Goal: Entertainment & Leisure: Browse casually

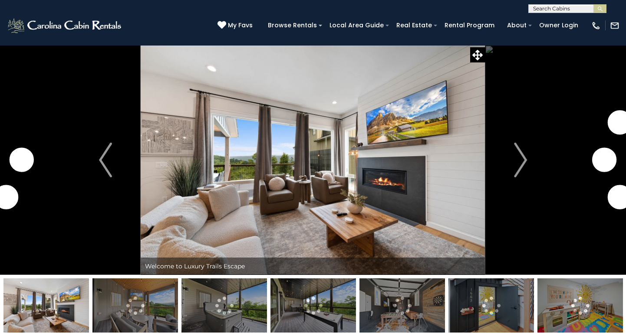
click at [525, 165] on img "Next" at bounding box center [520, 160] width 13 height 35
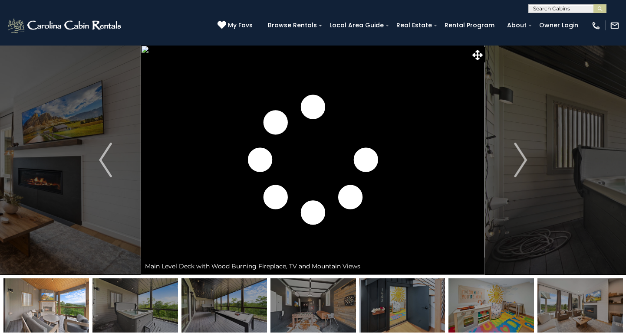
click at [525, 165] on img "Next" at bounding box center [520, 160] width 13 height 35
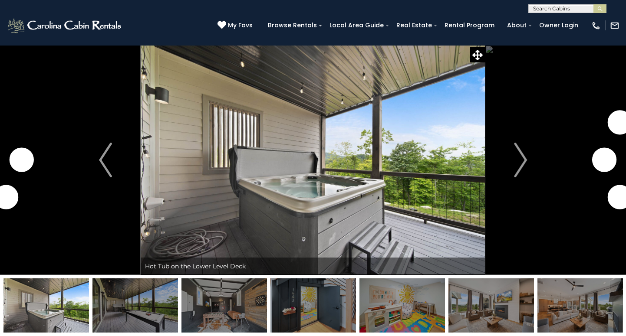
click at [525, 165] on img "Next" at bounding box center [520, 160] width 13 height 35
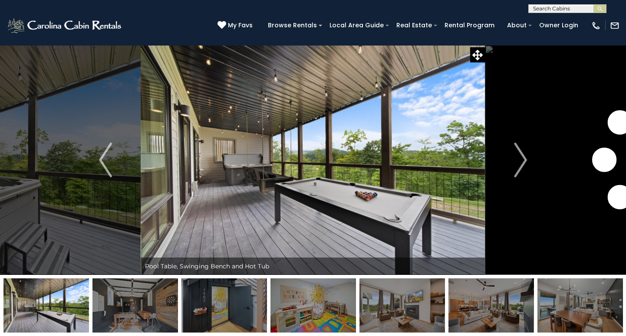
click at [525, 165] on img "Next" at bounding box center [520, 160] width 13 height 35
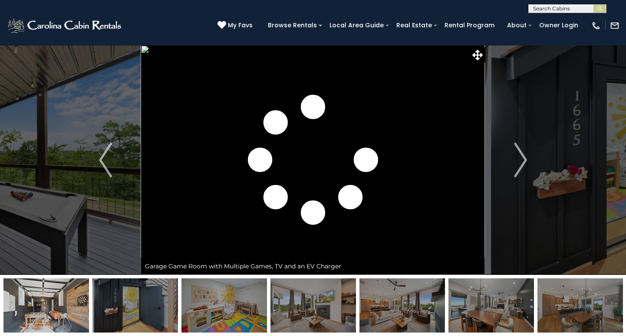
click at [525, 165] on img "Next" at bounding box center [520, 160] width 13 height 35
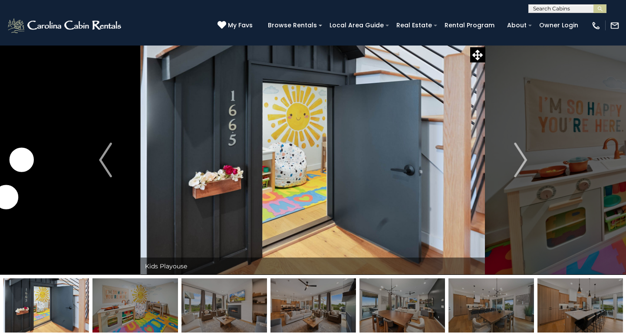
click at [525, 165] on img "Next" at bounding box center [520, 160] width 13 height 35
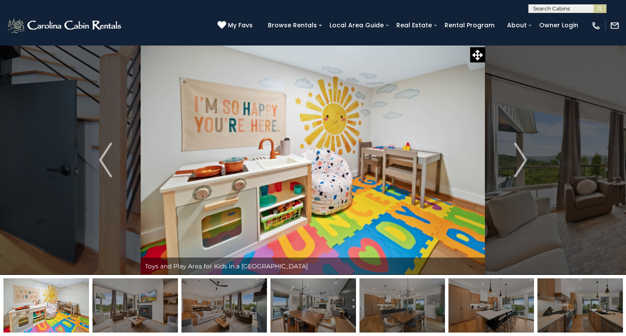
click at [525, 165] on img "Next" at bounding box center [520, 160] width 13 height 35
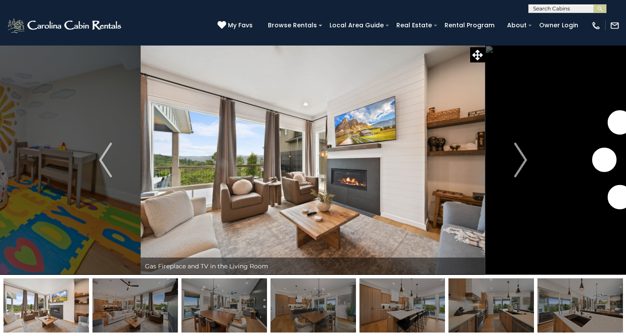
click at [525, 165] on img "Next" at bounding box center [520, 160] width 13 height 35
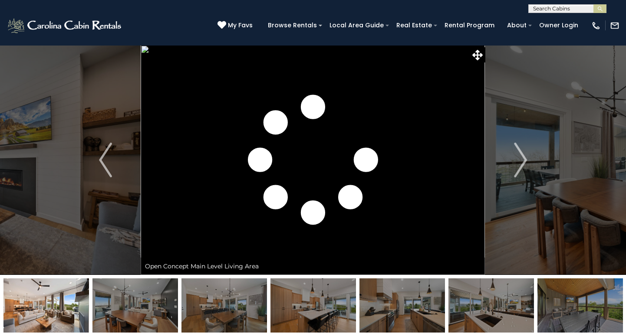
click at [525, 165] on img "Next" at bounding box center [520, 160] width 13 height 35
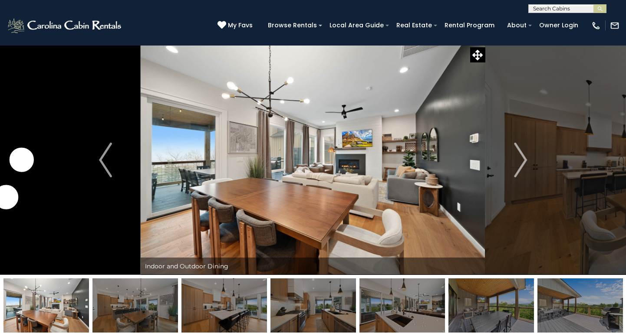
click at [525, 165] on img "Next" at bounding box center [520, 160] width 13 height 35
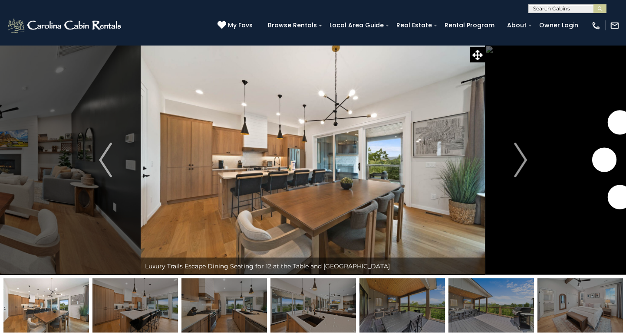
click at [525, 165] on img "Next" at bounding box center [520, 160] width 13 height 35
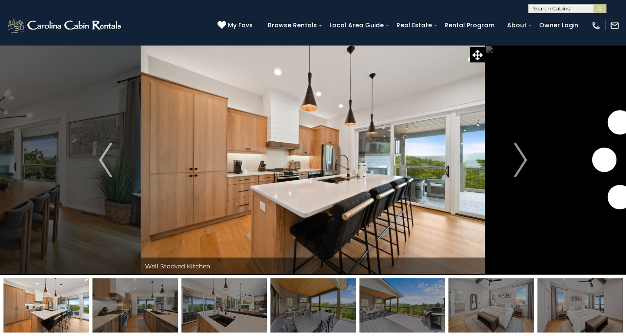
click at [525, 165] on img "Next" at bounding box center [520, 160] width 13 height 35
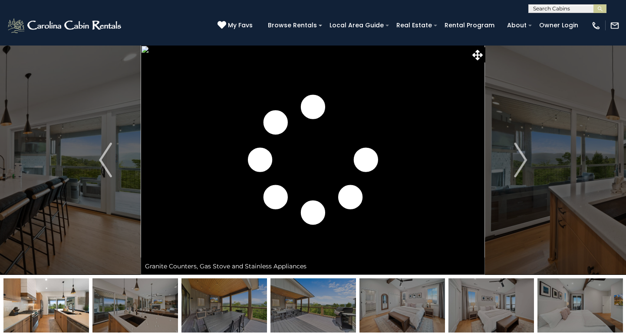
click at [525, 165] on img "Next" at bounding box center [520, 160] width 13 height 35
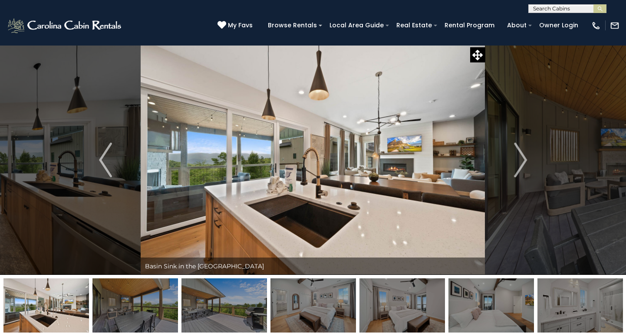
click at [525, 165] on img "Next" at bounding box center [520, 160] width 13 height 35
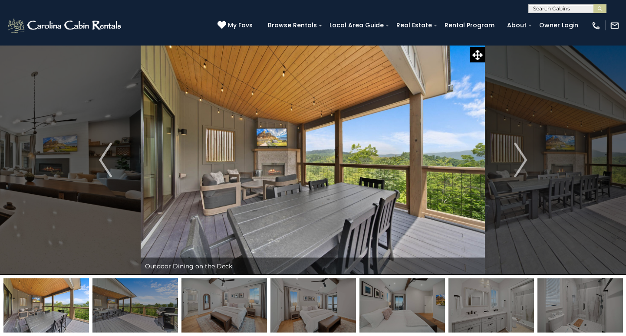
click at [525, 165] on img "Next" at bounding box center [520, 160] width 13 height 35
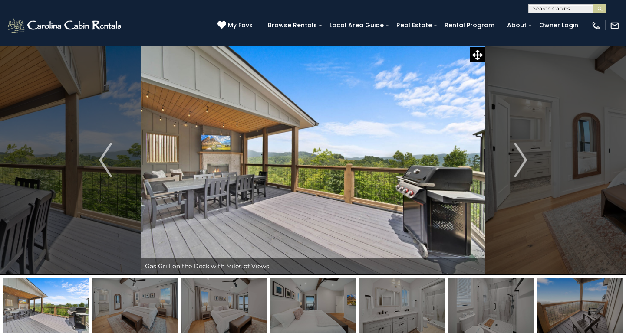
click at [525, 165] on img "Next" at bounding box center [520, 160] width 13 height 35
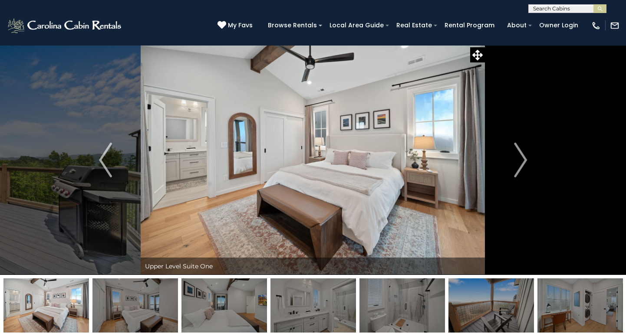
click at [525, 165] on img "Next" at bounding box center [520, 160] width 13 height 35
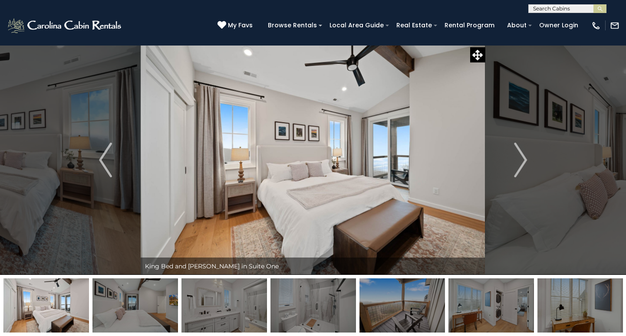
click at [525, 165] on img "Next" at bounding box center [520, 160] width 13 height 35
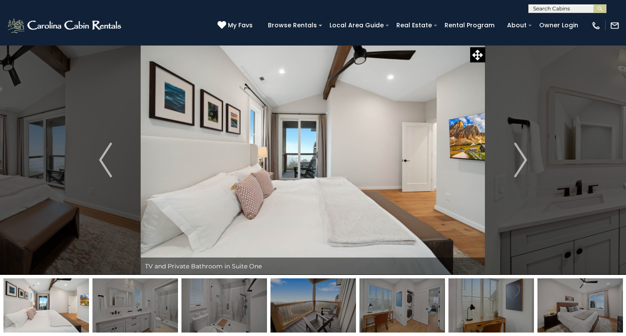
click at [525, 165] on img "Next" at bounding box center [520, 160] width 13 height 35
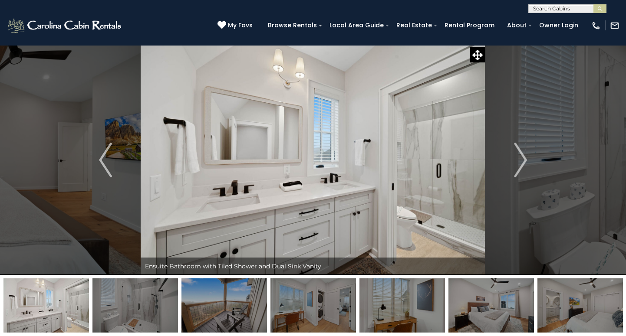
click at [525, 165] on img "Next" at bounding box center [520, 160] width 13 height 35
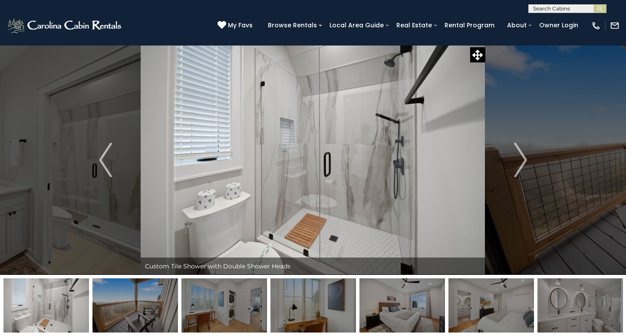
click at [525, 165] on img "Next" at bounding box center [520, 160] width 13 height 35
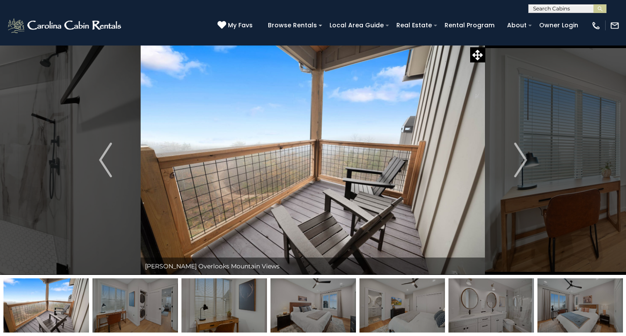
click at [525, 165] on img "Next" at bounding box center [520, 160] width 13 height 35
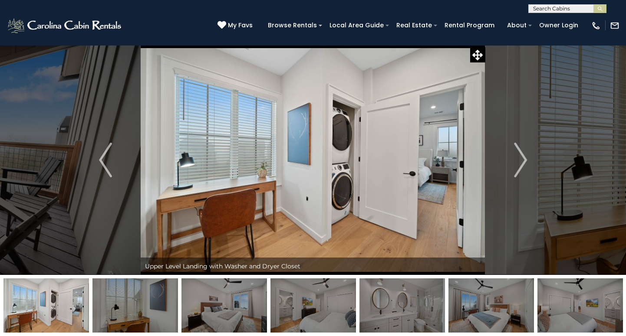
click at [525, 165] on img "Next" at bounding box center [520, 160] width 13 height 35
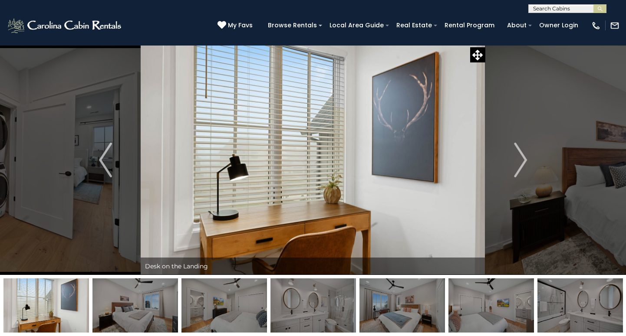
click at [525, 165] on img "Next" at bounding box center [520, 160] width 13 height 35
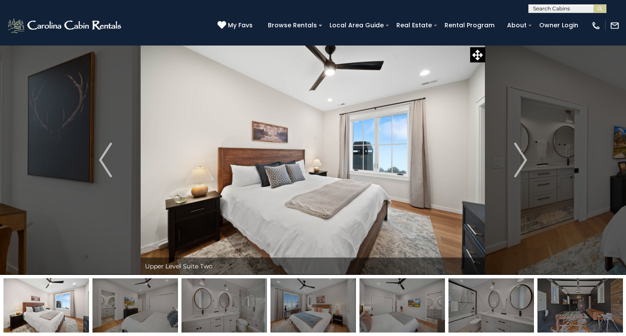
click at [525, 165] on img "Next" at bounding box center [520, 160] width 13 height 35
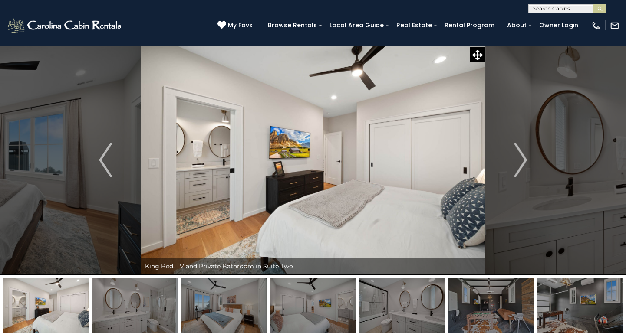
click at [525, 165] on img "Next" at bounding box center [520, 160] width 13 height 35
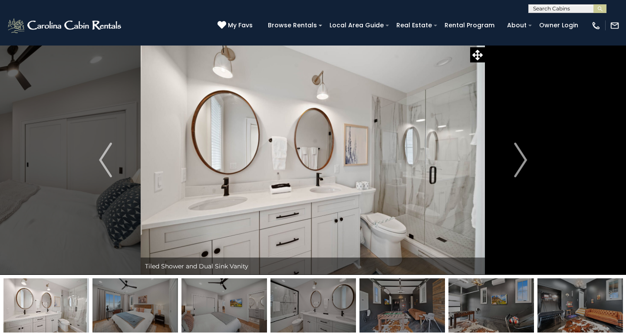
click at [525, 165] on img "Next" at bounding box center [520, 160] width 13 height 35
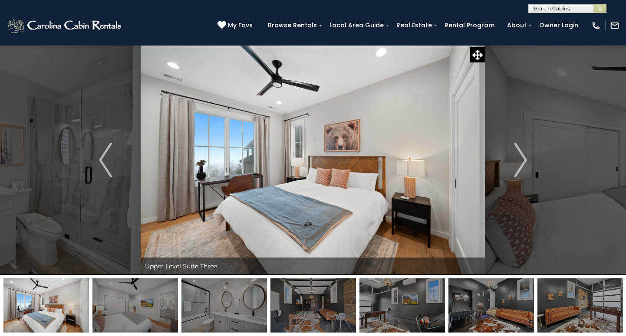
click at [525, 165] on img "Next" at bounding box center [520, 160] width 13 height 35
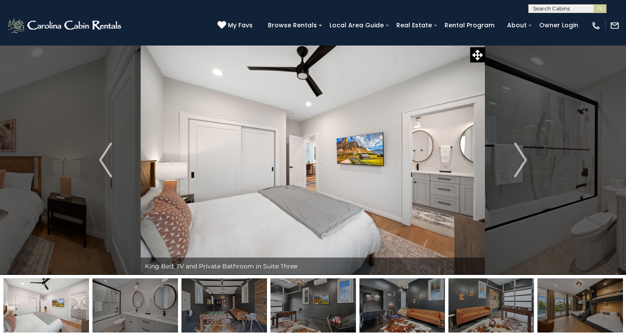
click at [525, 165] on img "Next" at bounding box center [520, 160] width 13 height 35
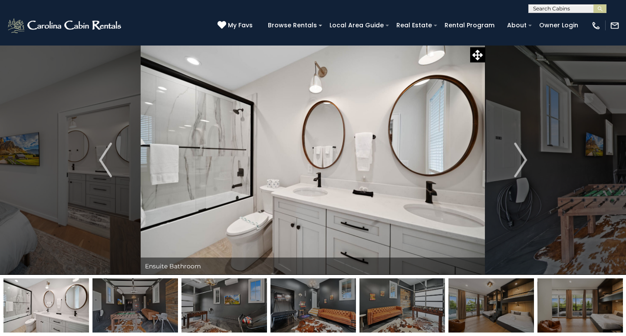
click at [525, 165] on img "Next" at bounding box center [520, 160] width 13 height 35
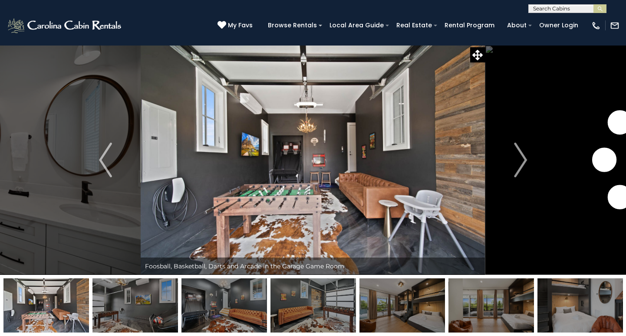
click at [525, 165] on img "Next" at bounding box center [520, 160] width 13 height 35
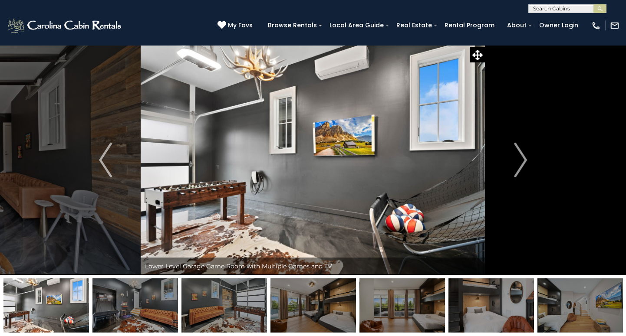
click at [525, 165] on img "Next" at bounding box center [520, 160] width 13 height 35
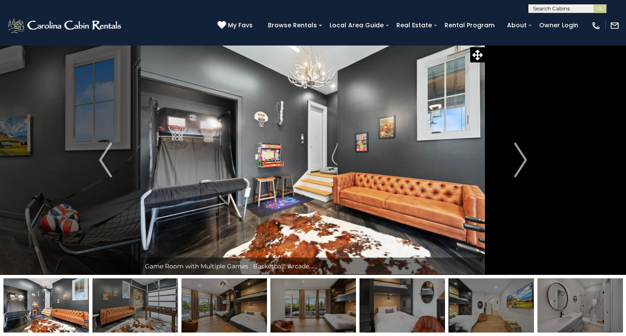
click at [525, 165] on img "Next" at bounding box center [520, 160] width 13 height 35
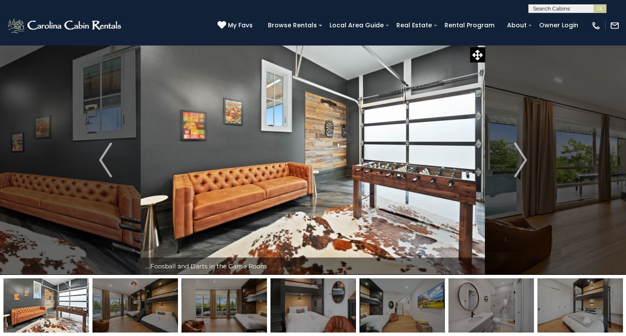
click at [525, 165] on img "Next" at bounding box center [520, 160] width 13 height 35
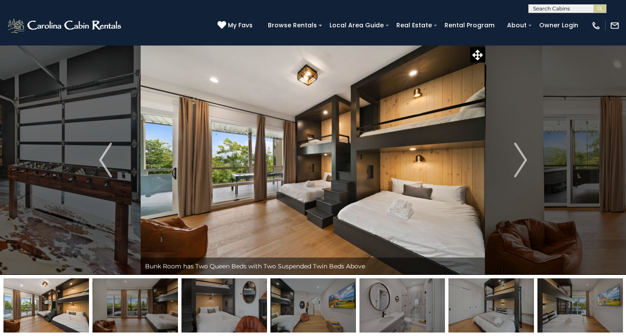
click at [525, 165] on img "Next" at bounding box center [520, 160] width 13 height 35
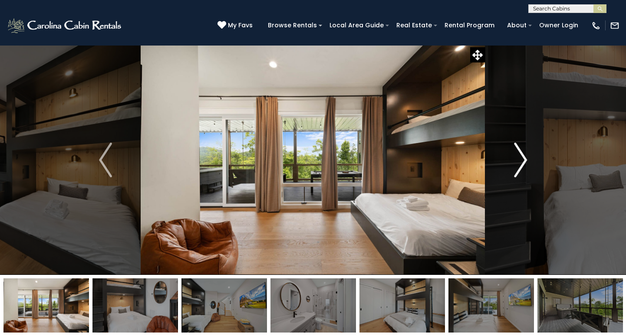
click at [522, 165] on img "Next" at bounding box center [520, 160] width 13 height 35
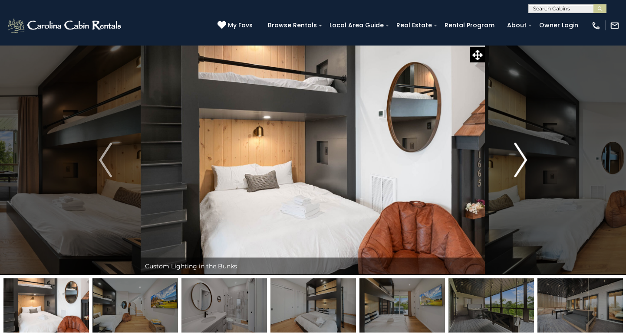
click at [520, 163] on img "Next" at bounding box center [520, 160] width 13 height 35
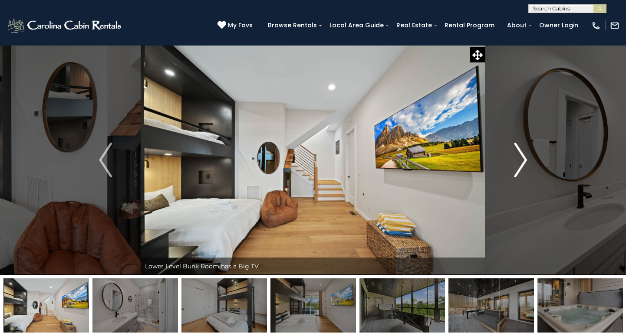
click at [519, 164] on img "Next" at bounding box center [520, 160] width 13 height 35
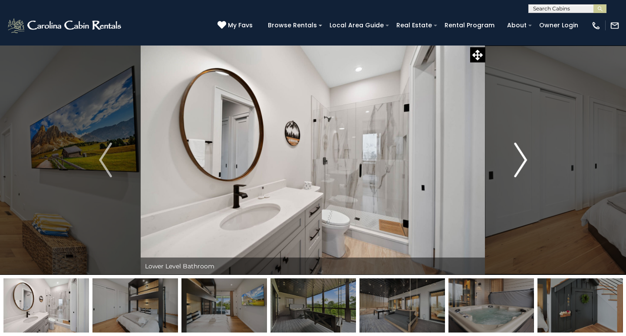
click at [519, 164] on img "Next" at bounding box center [520, 160] width 13 height 35
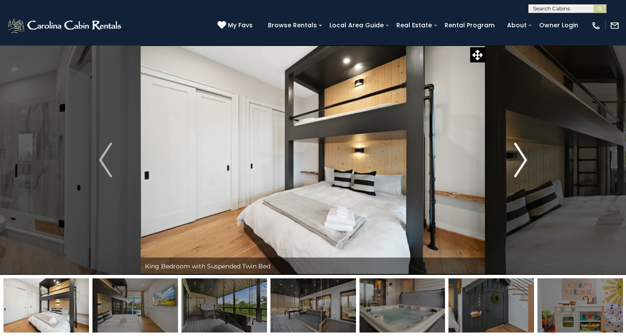
click at [519, 164] on img "Next" at bounding box center [520, 160] width 13 height 35
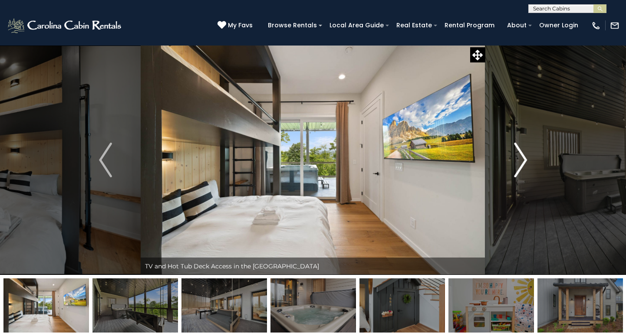
click at [519, 164] on img "Next" at bounding box center [520, 160] width 13 height 35
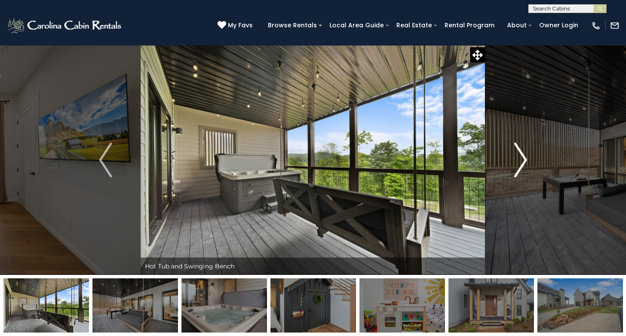
click at [519, 164] on img "Next" at bounding box center [520, 160] width 13 height 35
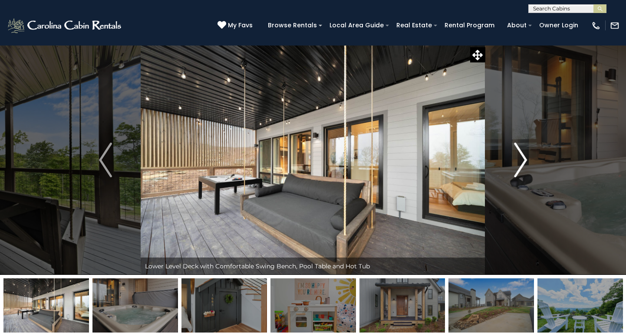
click at [519, 164] on img "Next" at bounding box center [520, 160] width 13 height 35
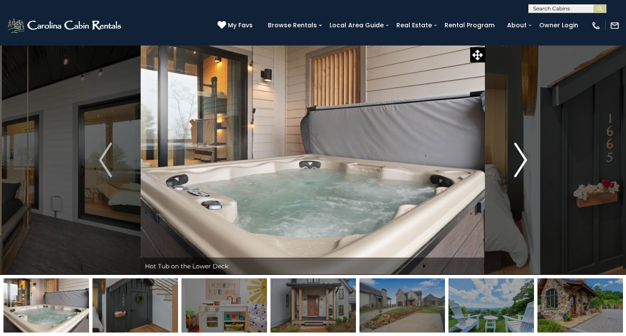
click at [519, 164] on img "Next" at bounding box center [520, 160] width 13 height 35
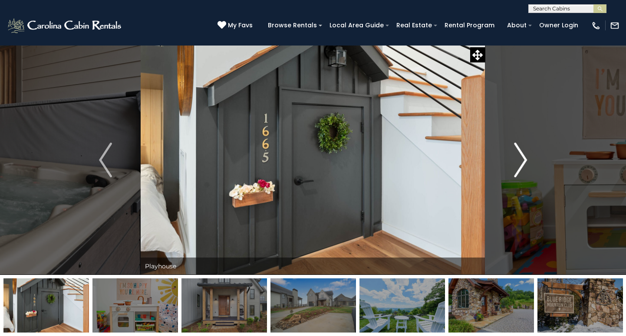
click at [519, 164] on img "Next" at bounding box center [520, 160] width 13 height 35
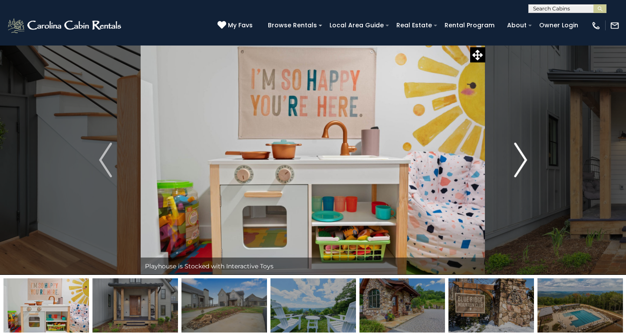
click at [519, 164] on img "Next" at bounding box center [520, 160] width 13 height 35
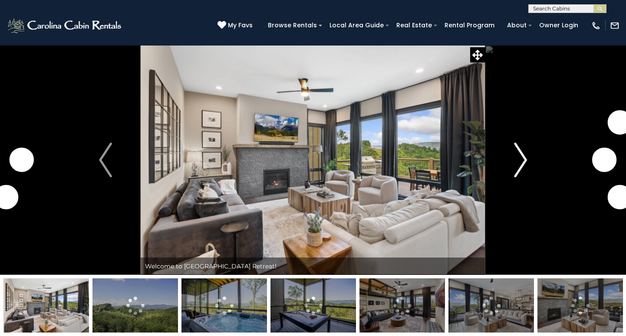
click at [520, 154] on img "Next" at bounding box center [520, 160] width 13 height 35
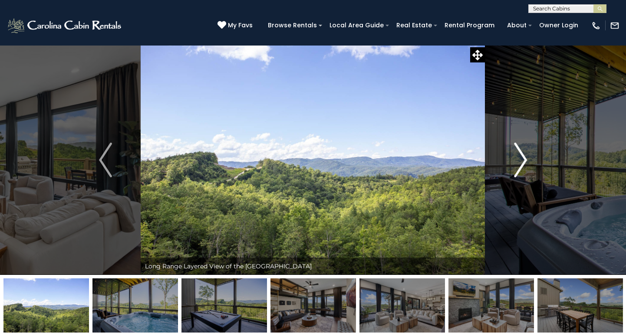
click at [517, 160] on img "Next" at bounding box center [520, 160] width 13 height 35
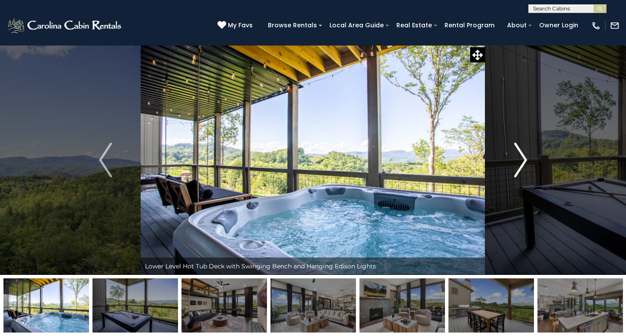
click at [517, 160] on img "Next" at bounding box center [520, 160] width 13 height 35
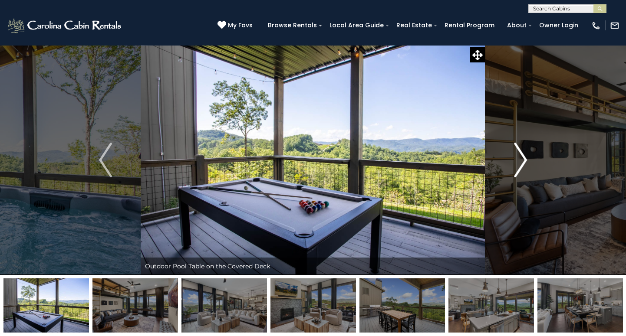
click at [517, 160] on img "Next" at bounding box center [520, 160] width 13 height 35
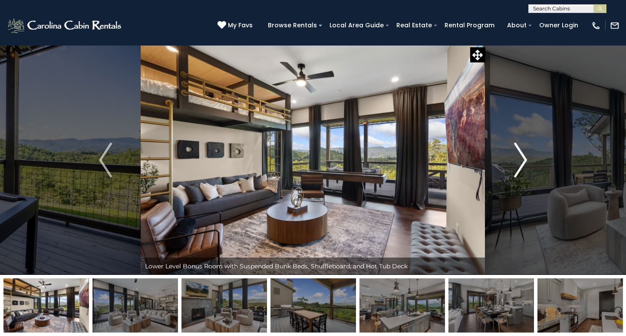
click at [517, 160] on img "Next" at bounding box center [520, 160] width 13 height 35
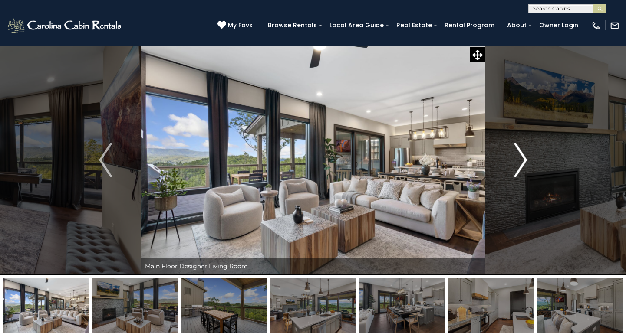
click at [517, 160] on img "Next" at bounding box center [520, 160] width 13 height 35
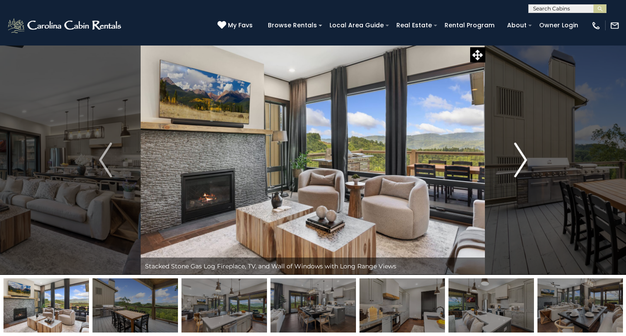
click at [517, 160] on img "Next" at bounding box center [520, 160] width 13 height 35
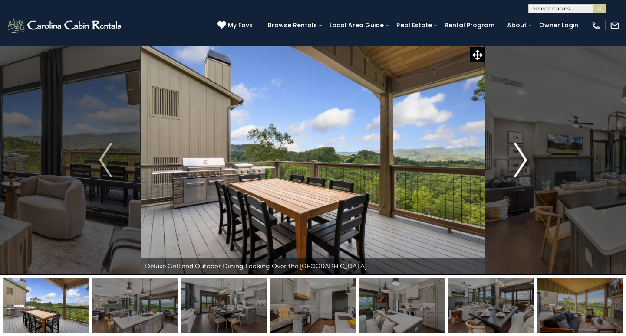
click at [517, 160] on img "Next" at bounding box center [520, 160] width 13 height 35
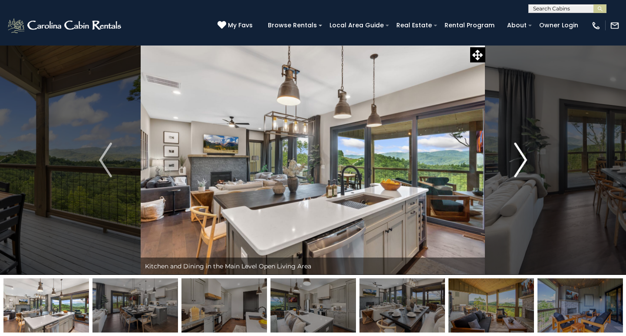
click at [517, 160] on img "Next" at bounding box center [520, 160] width 13 height 35
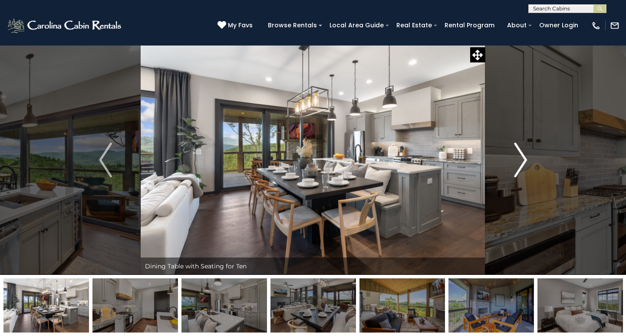
click at [517, 160] on img "Next" at bounding box center [520, 160] width 13 height 35
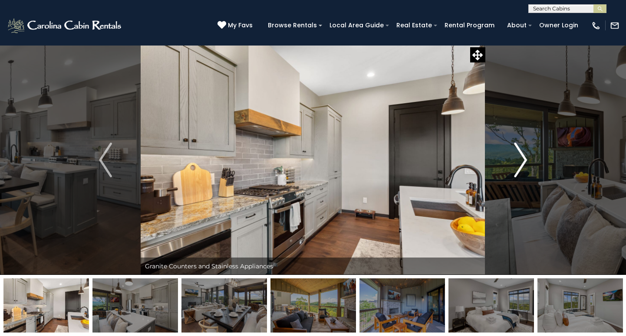
click at [517, 160] on img "Next" at bounding box center [520, 160] width 13 height 35
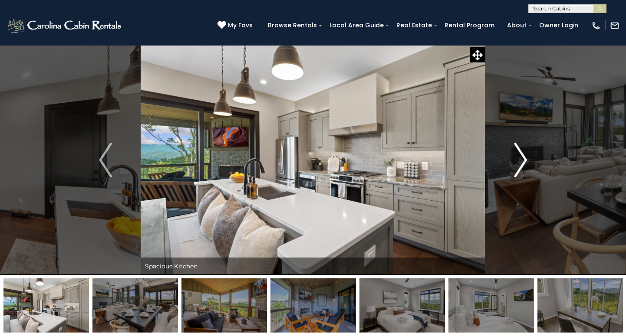
click at [517, 160] on img "Next" at bounding box center [520, 160] width 13 height 35
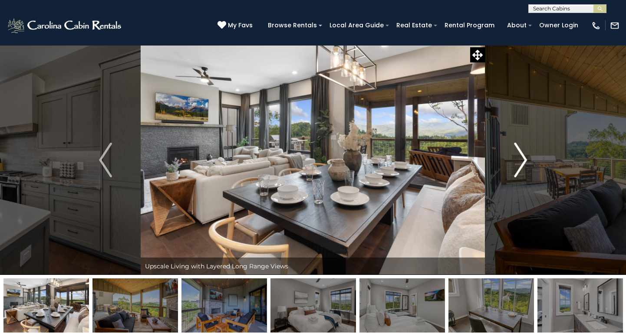
click at [517, 160] on img "Next" at bounding box center [520, 160] width 13 height 35
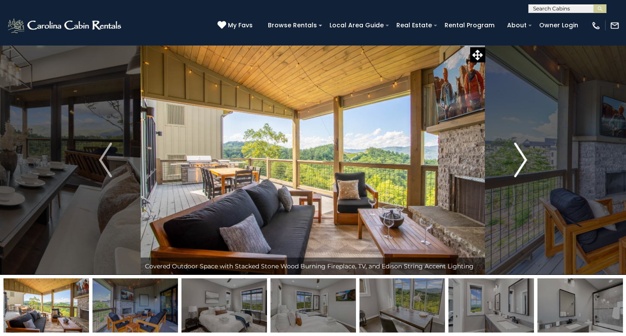
click at [517, 160] on img "Next" at bounding box center [520, 160] width 13 height 35
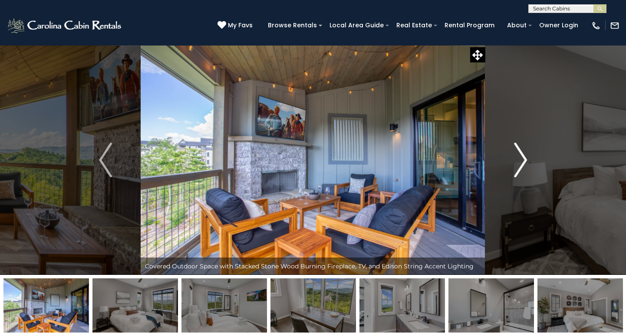
click at [517, 160] on img "Next" at bounding box center [520, 160] width 13 height 35
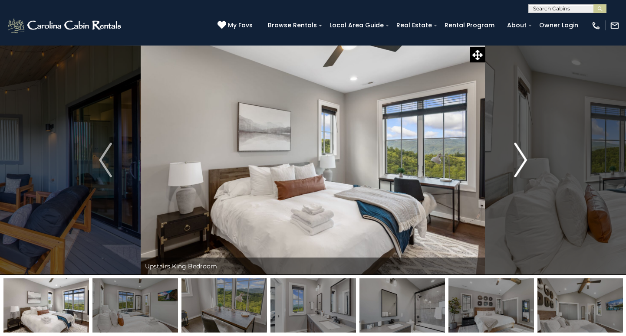
click at [517, 160] on img "Next" at bounding box center [520, 160] width 13 height 35
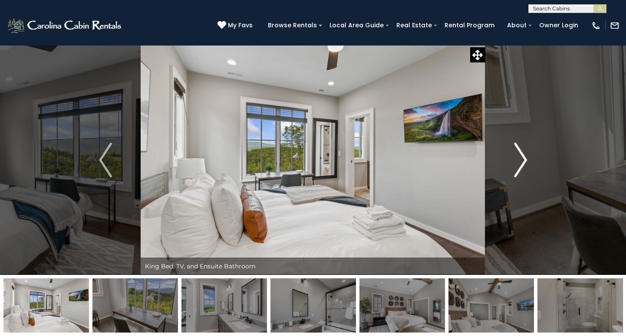
click at [518, 160] on img "Next" at bounding box center [520, 160] width 13 height 35
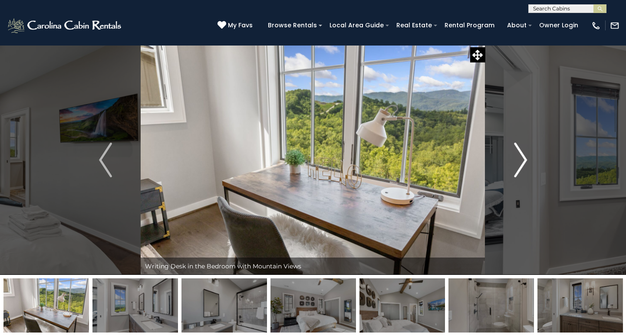
click at [518, 160] on img "Next" at bounding box center [520, 160] width 13 height 35
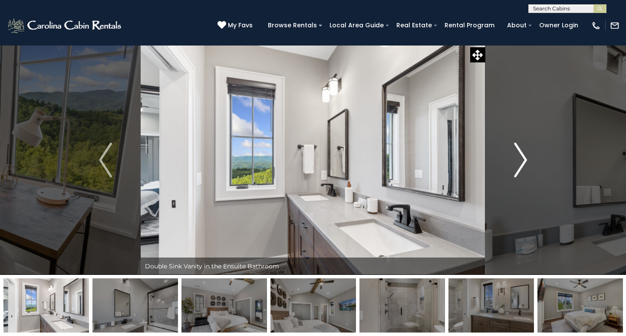
click at [518, 160] on img "Next" at bounding box center [520, 160] width 13 height 35
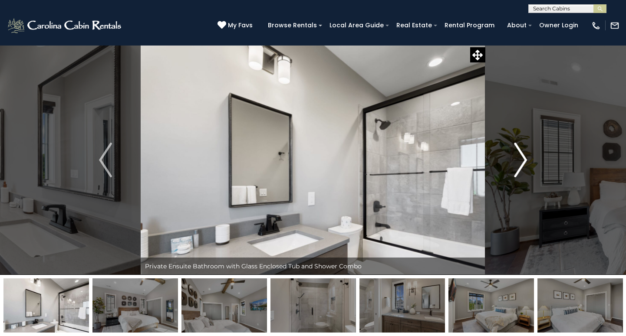
click at [518, 160] on img "Next" at bounding box center [520, 160] width 13 height 35
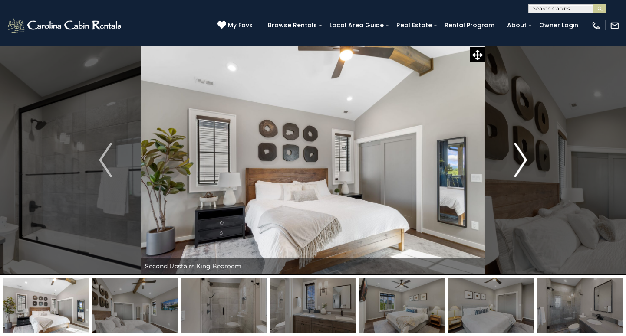
click at [518, 160] on img "Next" at bounding box center [520, 160] width 13 height 35
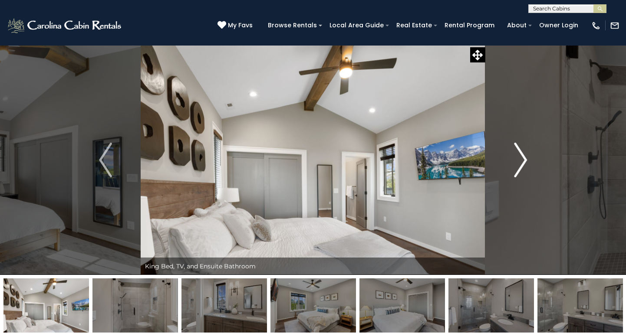
click at [518, 160] on img "Next" at bounding box center [520, 160] width 13 height 35
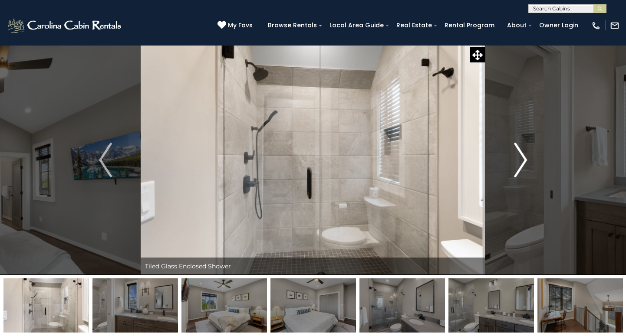
click at [518, 160] on img "Next" at bounding box center [520, 160] width 13 height 35
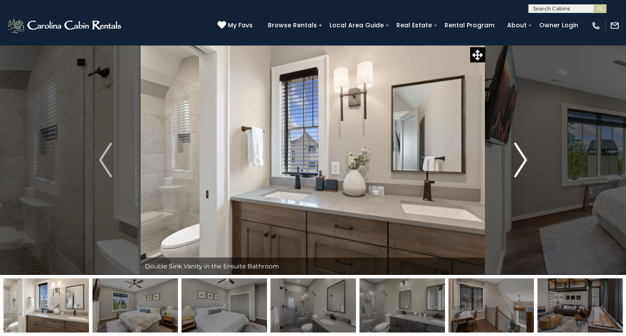
click at [518, 160] on img "Next" at bounding box center [520, 160] width 13 height 35
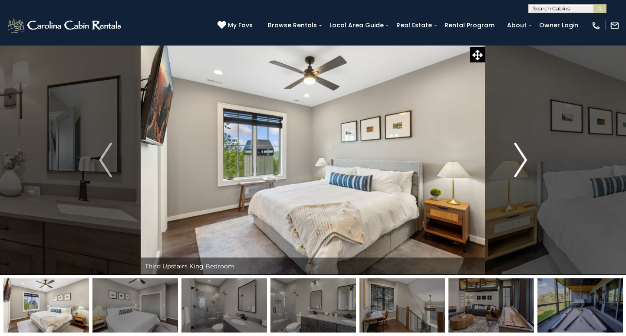
click at [518, 160] on img "Next" at bounding box center [520, 160] width 13 height 35
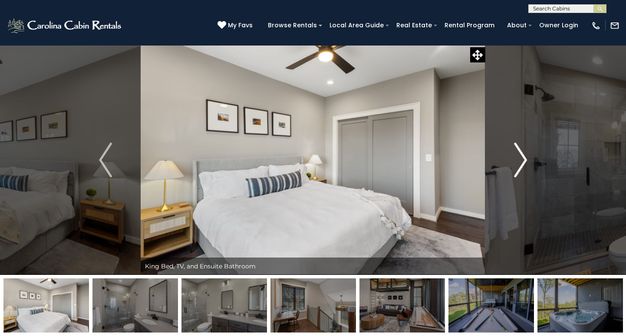
click at [518, 160] on img "Next" at bounding box center [520, 160] width 13 height 35
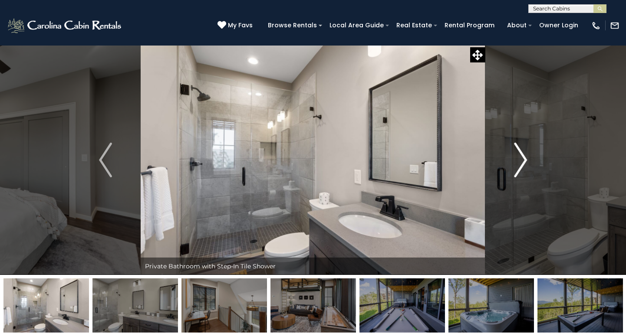
click at [518, 160] on img "Next" at bounding box center [520, 160] width 13 height 35
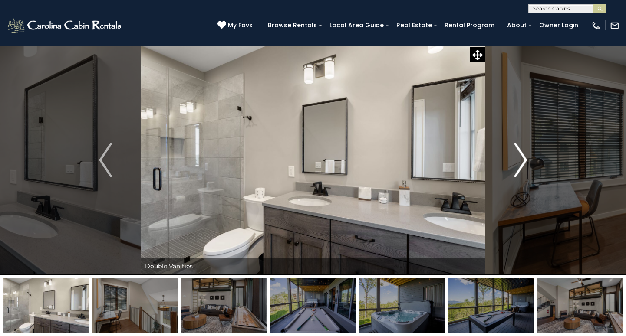
click at [518, 160] on img "Next" at bounding box center [520, 160] width 13 height 35
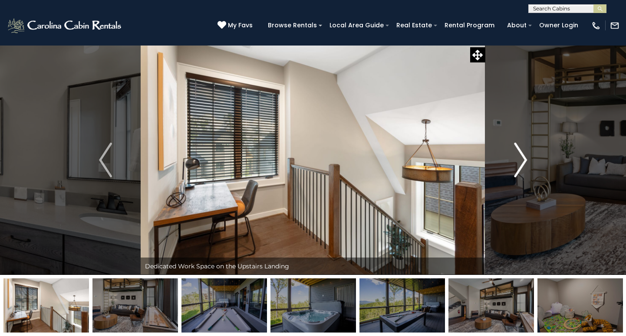
click at [518, 160] on img "Next" at bounding box center [520, 160] width 13 height 35
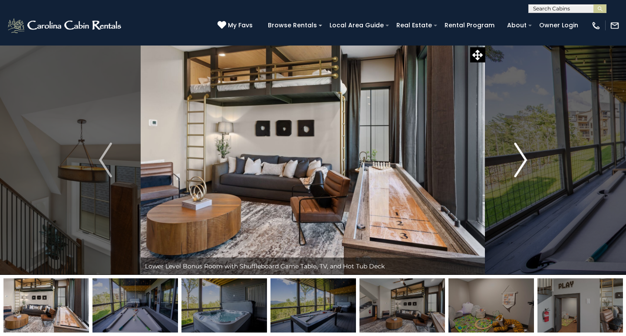
click at [518, 160] on img "Next" at bounding box center [520, 160] width 13 height 35
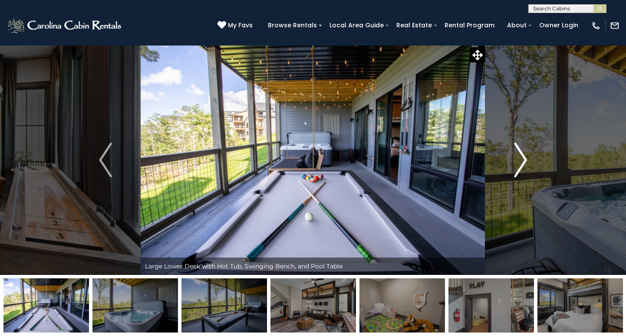
click at [518, 160] on img "Next" at bounding box center [520, 160] width 13 height 35
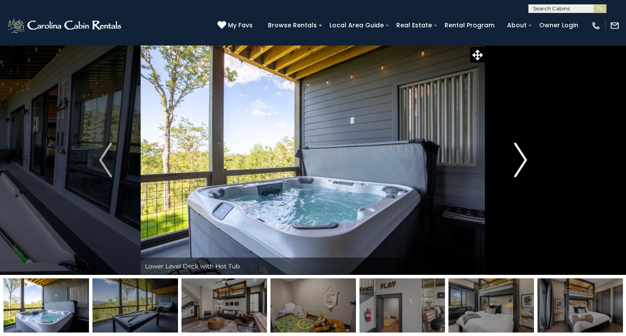
click at [518, 160] on img "Next" at bounding box center [520, 160] width 13 height 35
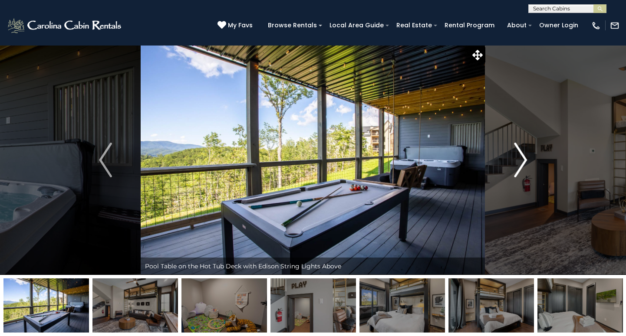
click at [518, 160] on img "Next" at bounding box center [520, 160] width 13 height 35
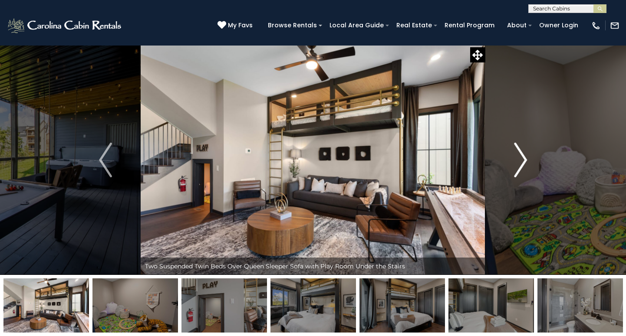
click at [518, 160] on img "Next" at bounding box center [520, 160] width 13 height 35
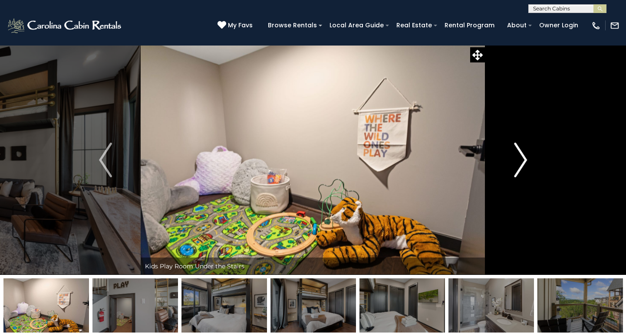
click at [518, 160] on img "Next" at bounding box center [520, 160] width 13 height 35
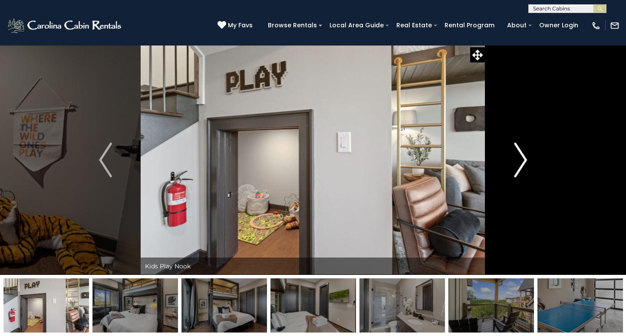
click at [518, 160] on img "Next" at bounding box center [520, 160] width 13 height 35
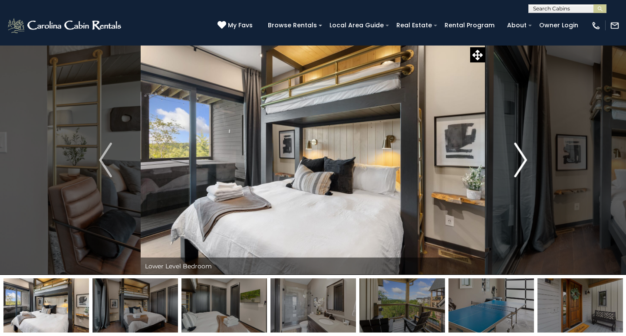
click at [518, 160] on img "Next" at bounding box center [520, 160] width 13 height 35
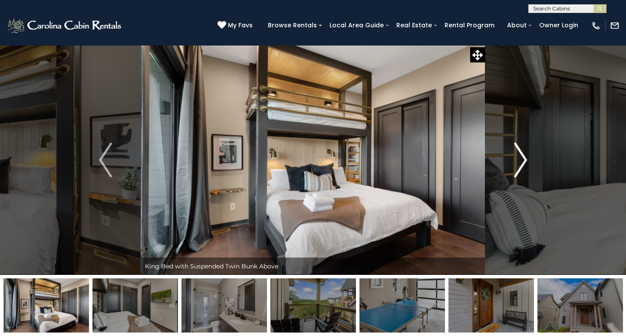
click at [518, 160] on img "Next" at bounding box center [520, 160] width 13 height 35
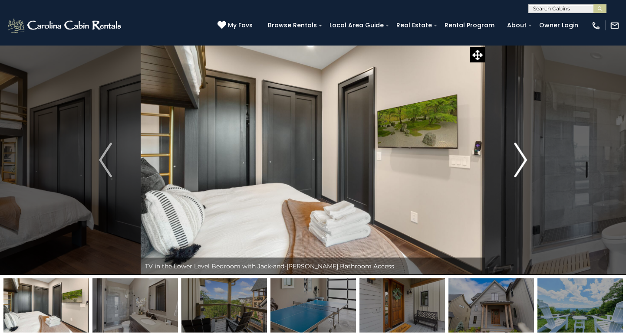
click at [518, 160] on img "Next" at bounding box center [520, 160] width 13 height 35
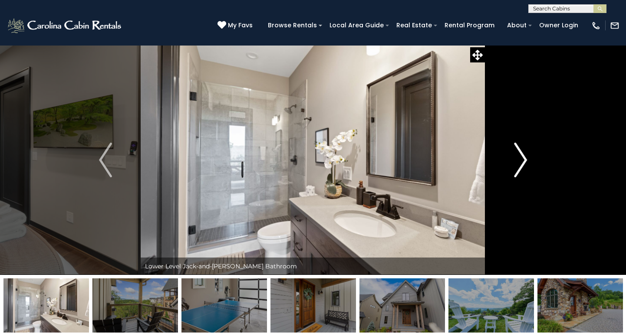
click at [518, 160] on img "Next" at bounding box center [520, 160] width 13 height 35
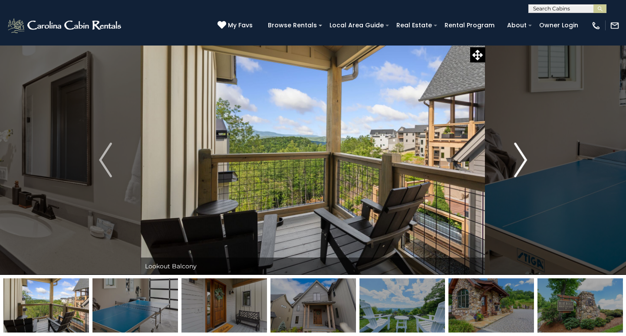
click at [518, 160] on img "Next" at bounding box center [520, 160] width 13 height 35
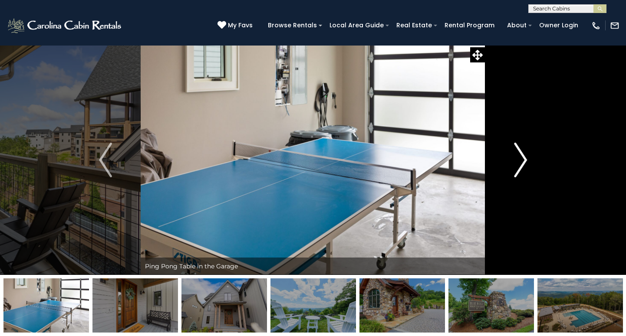
click at [518, 160] on img "Next" at bounding box center [520, 160] width 13 height 35
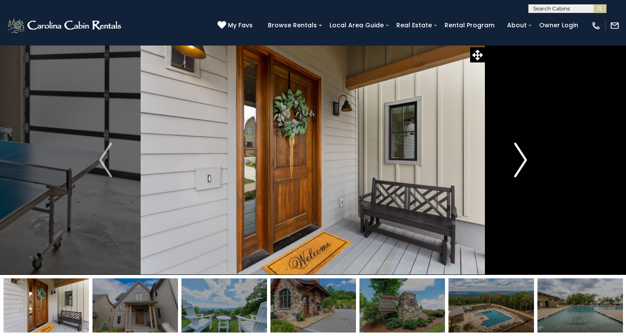
click at [518, 160] on img "Next" at bounding box center [520, 160] width 13 height 35
